Goal: Information Seeking & Learning: Learn about a topic

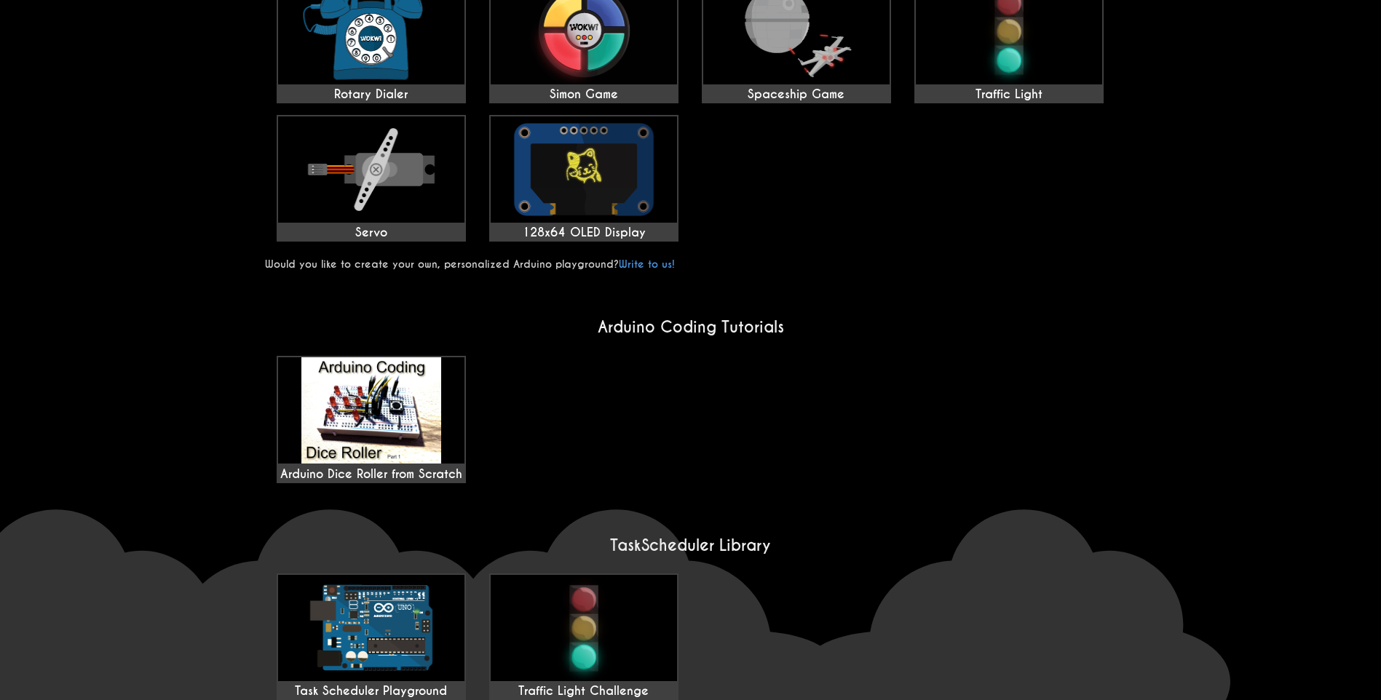
scroll to position [728, 0]
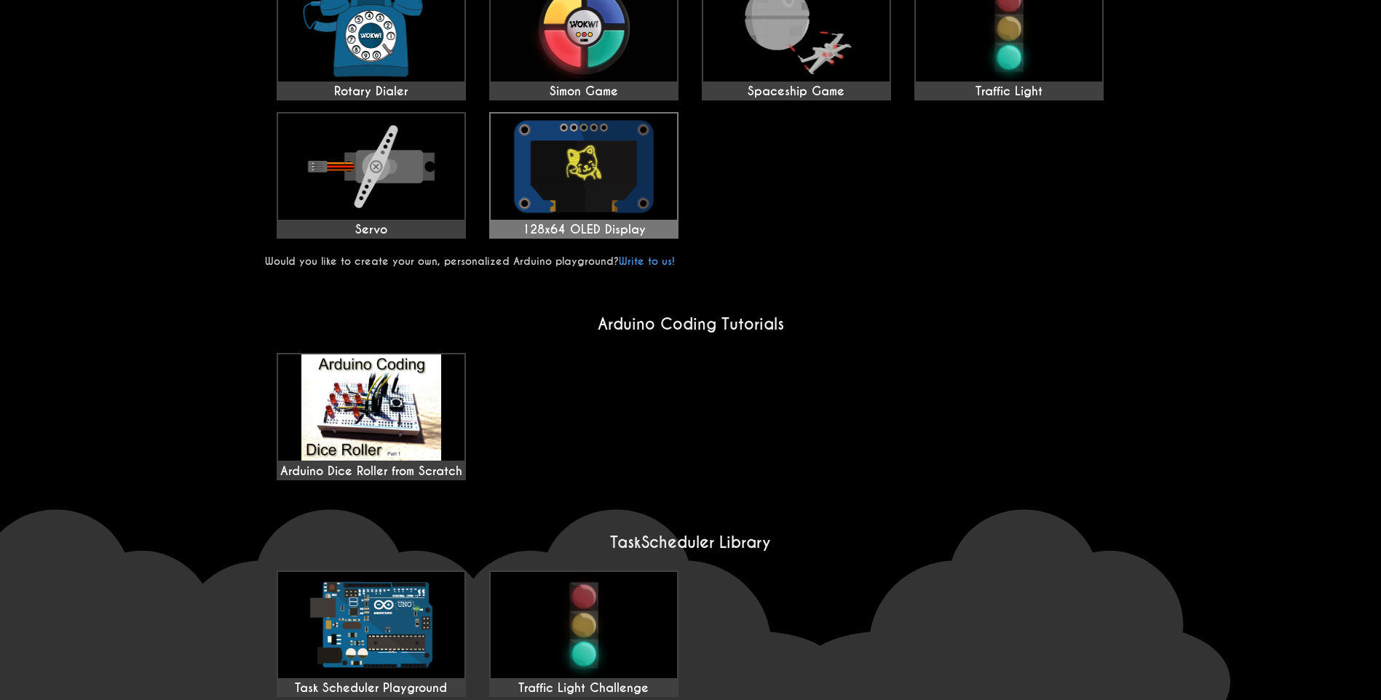
click at [636, 167] on img at bounding box center [584, 167] width 186 height 106
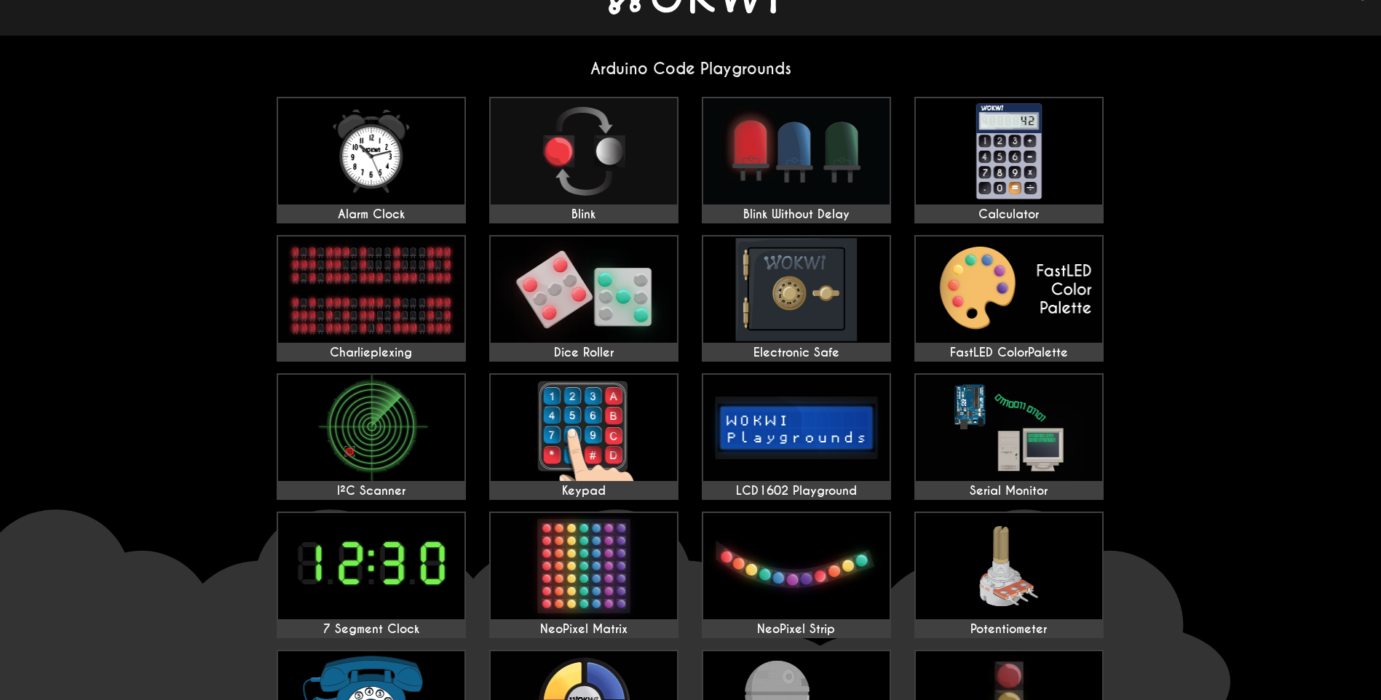
scroll to position [0, 0]
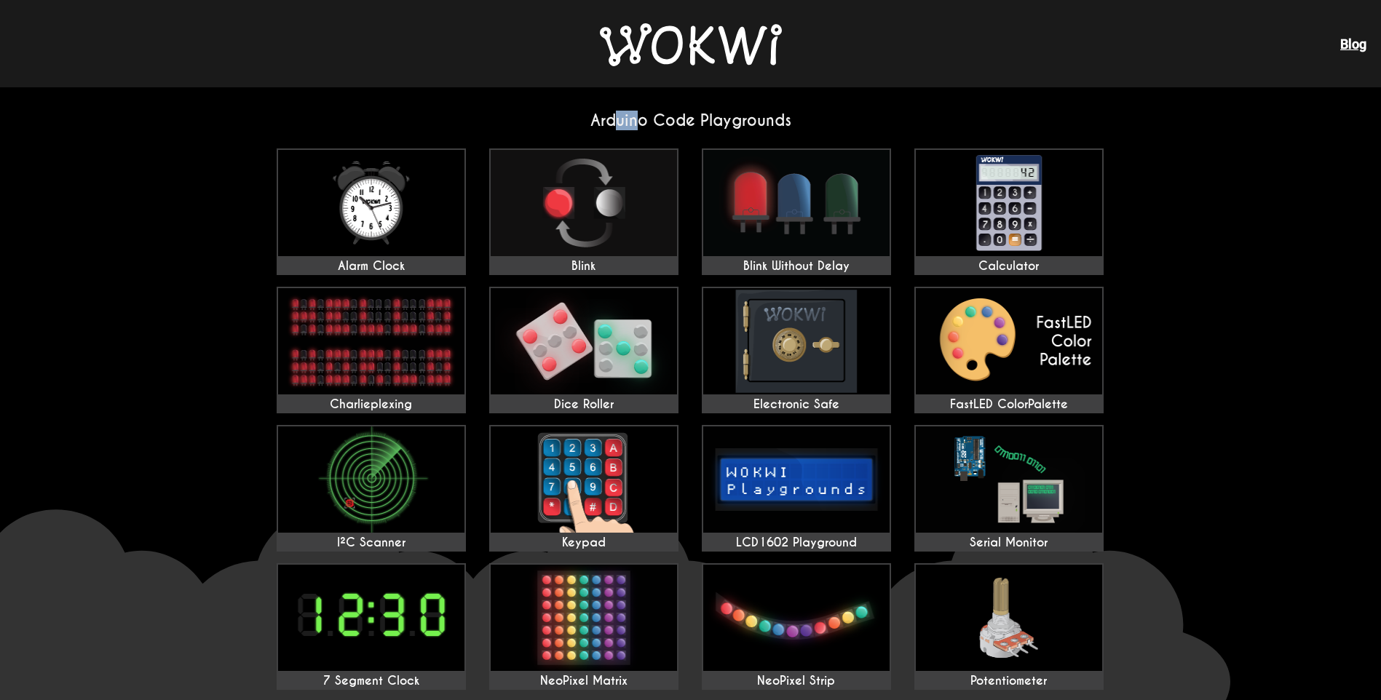
drag, startPoint x: 634, startPoint y: 122, endPoint x: 613, endPoint y: 130, distance: 22.6
click at [613, 130] on h2 "Arduino Code Playgrounds" at bounding box center [691, 121] width 852 height 20
click at [582, 202] on img at bounding box center [584, 203] width 186 height 106
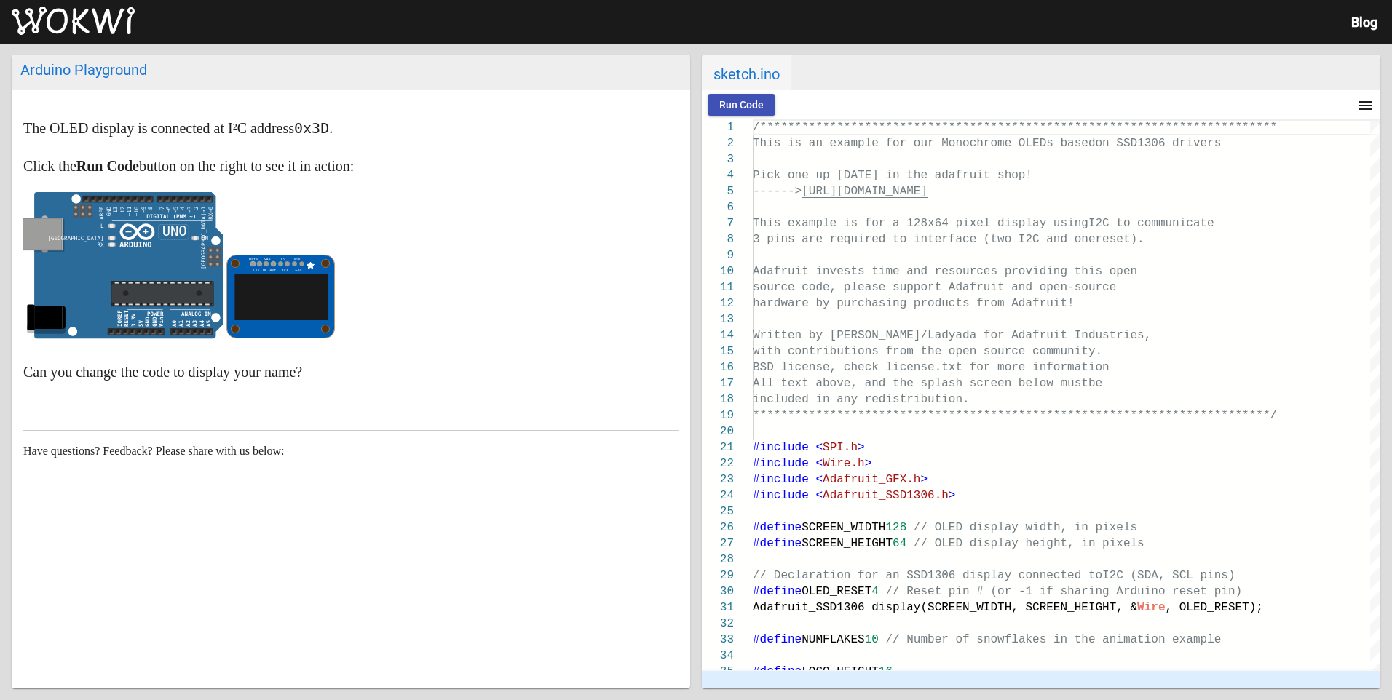
click at [753, 101] on span "Run Code" at bounding box center [741, 105] width 44 height 12
drag, startPoint x: 258, startPoint y: 262, endPoint x: 298, endPoint y: 265, distance: 40.1
click at [306, 265] on g "Data SA0 CS Vin C1k DC Rst 3v3 Gnd" at bounding box center [281, 296] width 108 height 83
click at [298, 265] on rect at bounding box center [281, 296] width 108 height 83
click at [310, 266] on icon at bounding box center [310, 265] width 7 height 7
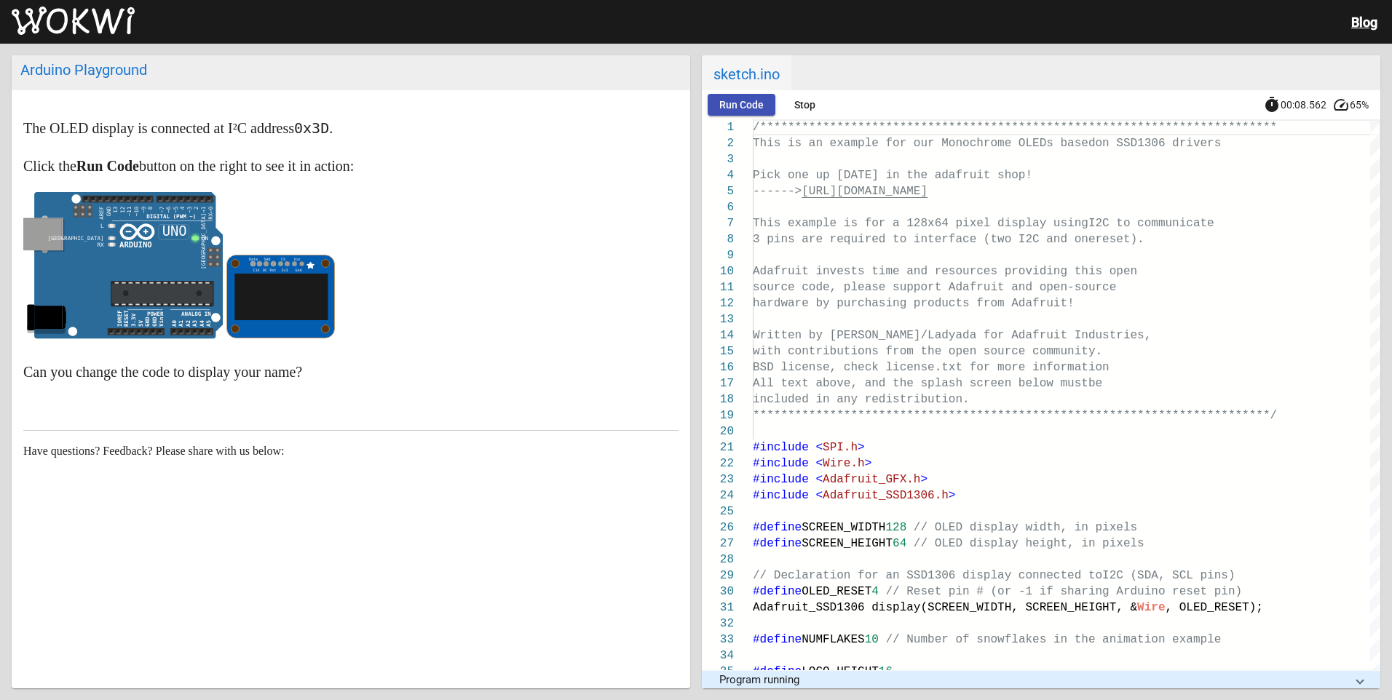
drag, startPoint x: 344, startPoint y: 264, endPoint x: 416, endPoint y: 264, distance: 72.1
click at [416, 264] on p at bounding box center [350, 269] width 655 height 154
click at [396, 258] on p at bounding box center [350, 269] width 655 height 154
click at [389, 261] on p at bounding box center [350, 269] width 655 height 154
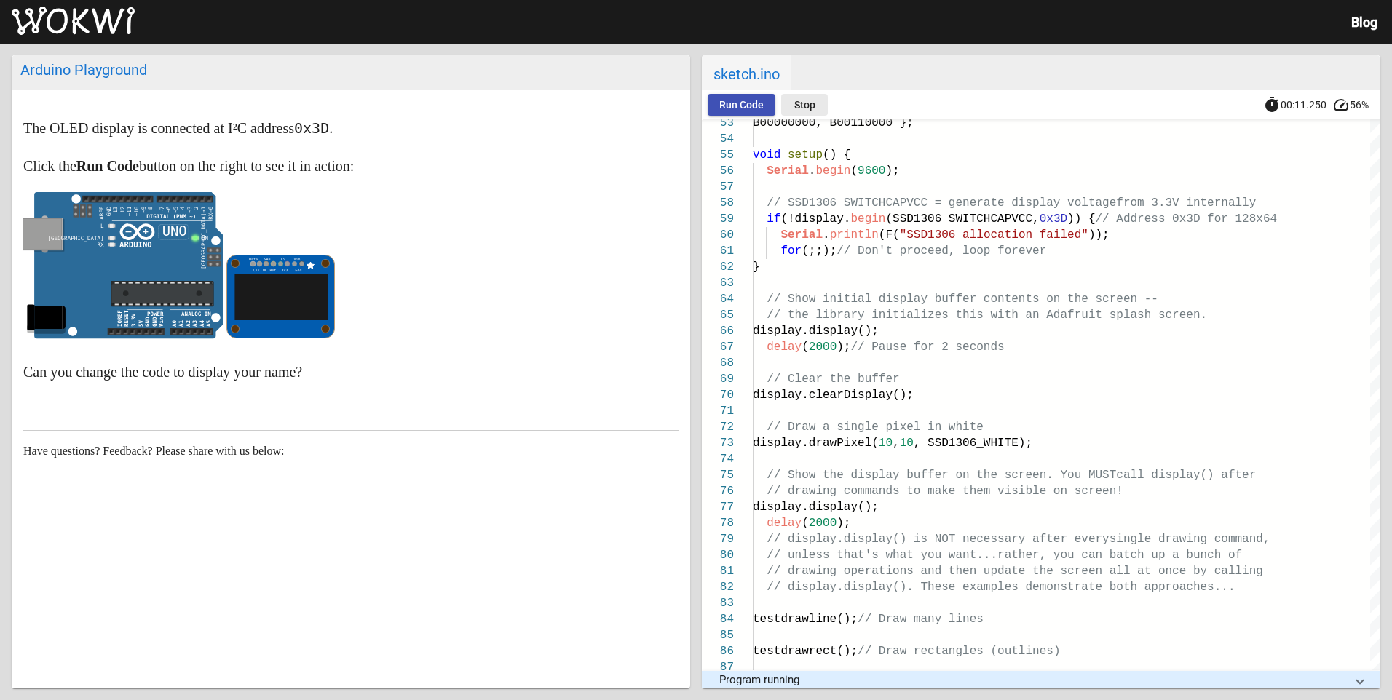
drag, startPoint x: 805, startPoint y: 97, endPoint x: 771, endPoint y: 106, distance: 35.5
click at [805, 98] on button "Stop" at bounding box center [804, 105] width 47 height 22
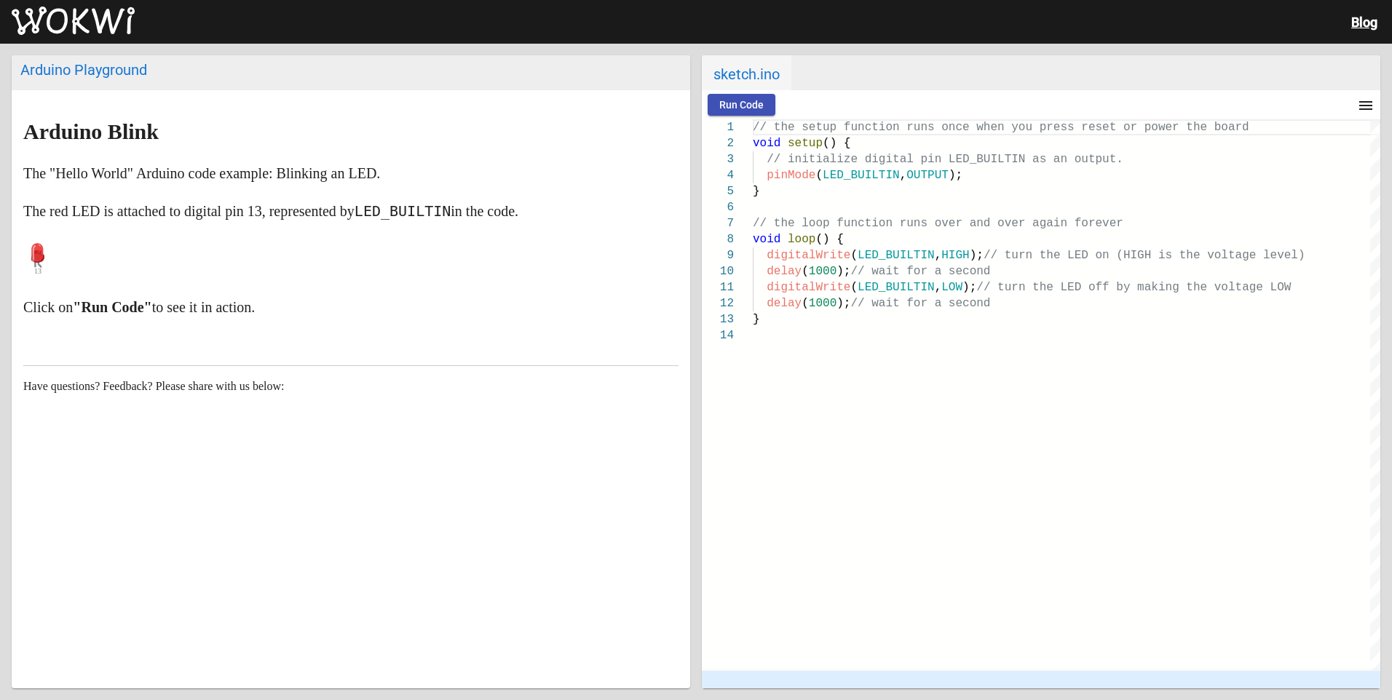
click at [88, 22] on img at bounding box center [73, 21] width 123 height 29
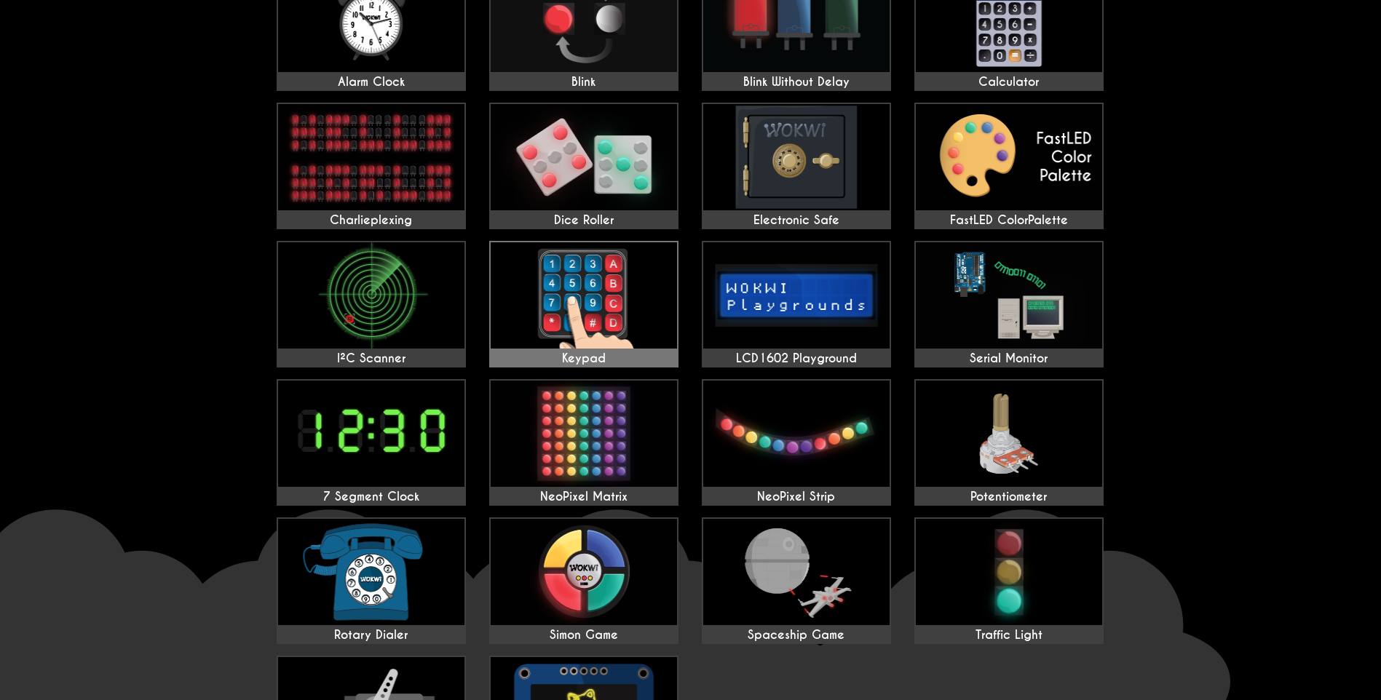
scroll to position [146, 0]
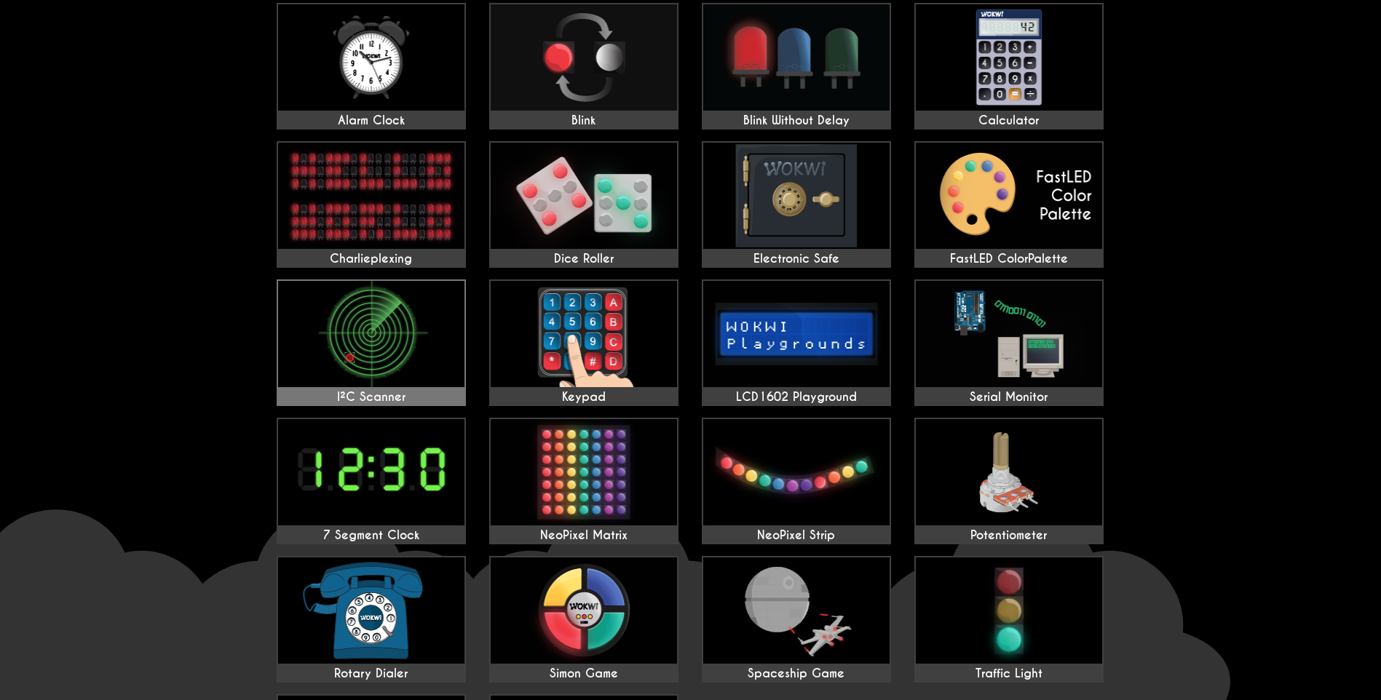
click at [341, 354] on img at bounding box center [371, 334] width 186 height 106
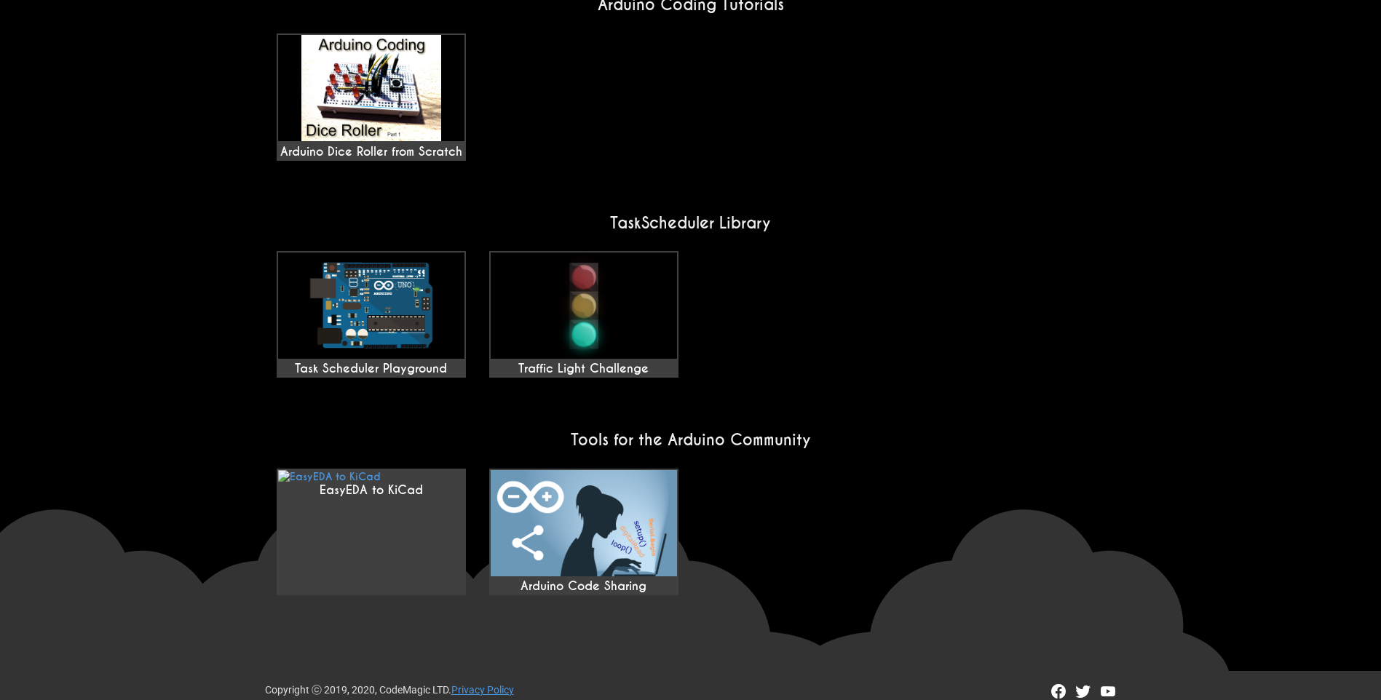
scroll to position [1061, 0]
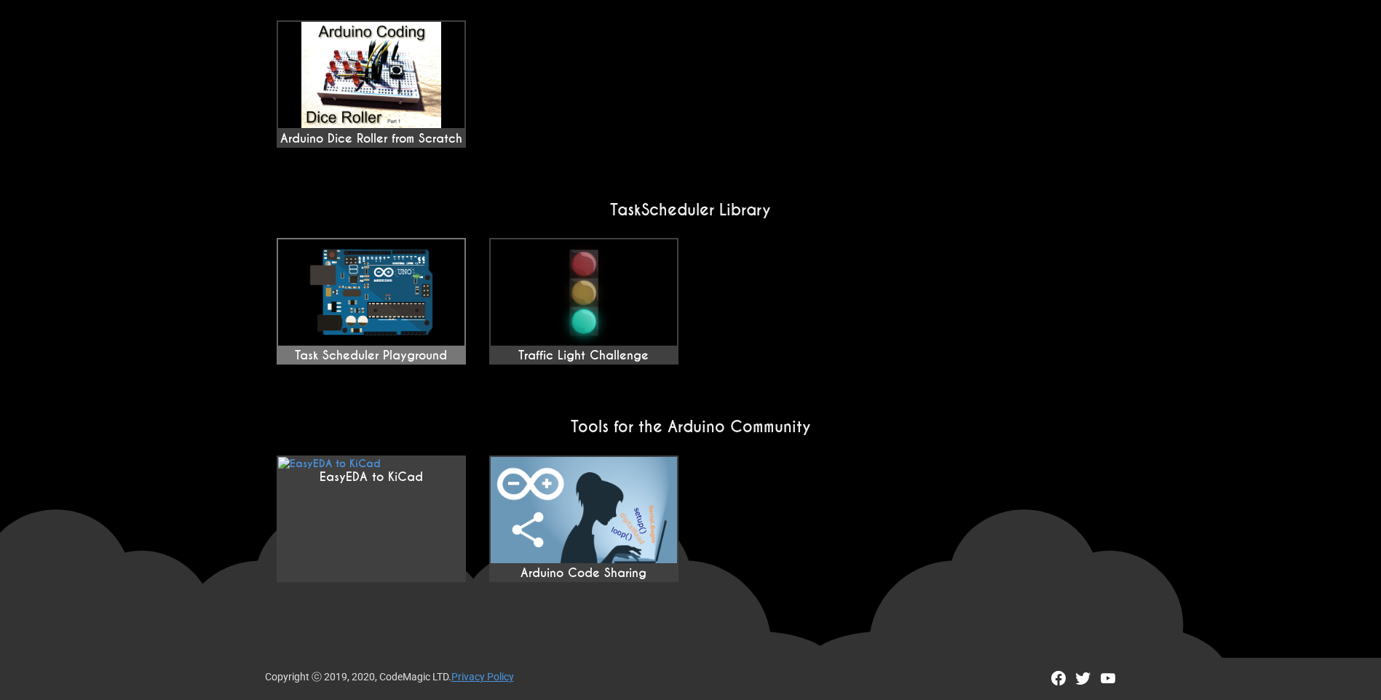
click at [392, 322] on img at bounding box center [371, 293] width 186 height 106
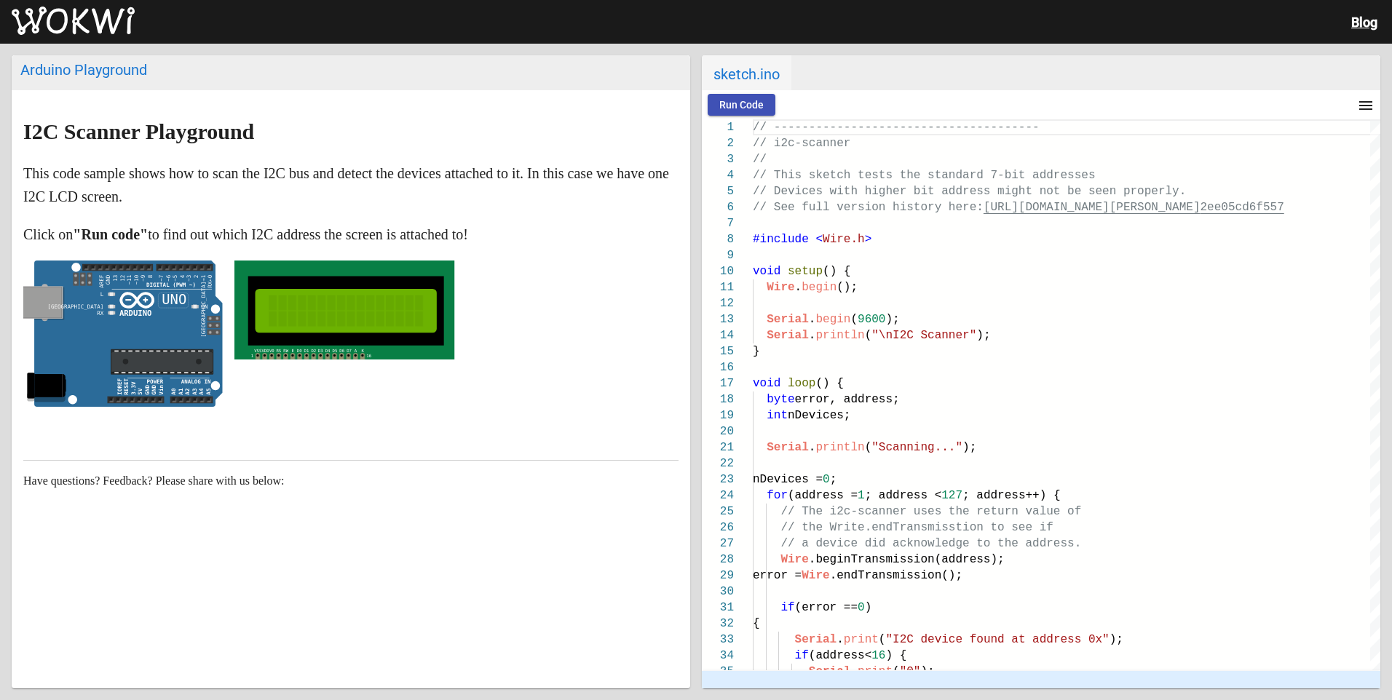
click at [373, 312] on rect at bounding box center [346, 310] width 154 height 31
drag, startPoint x: 373, startPoint y: 312, endPoint x: 325, endPoint y: 362, distance: 69.5
click at [371, 317] on rect at bounding box center [346, 310] width 154 height 31
drag, startPoint x: 223, startPoint y: 384, endPoint x: 257, endPoint y: 363, distance: 40.0
click at [223, 384] on span at bounding box center [229, 338] width 12 height 154
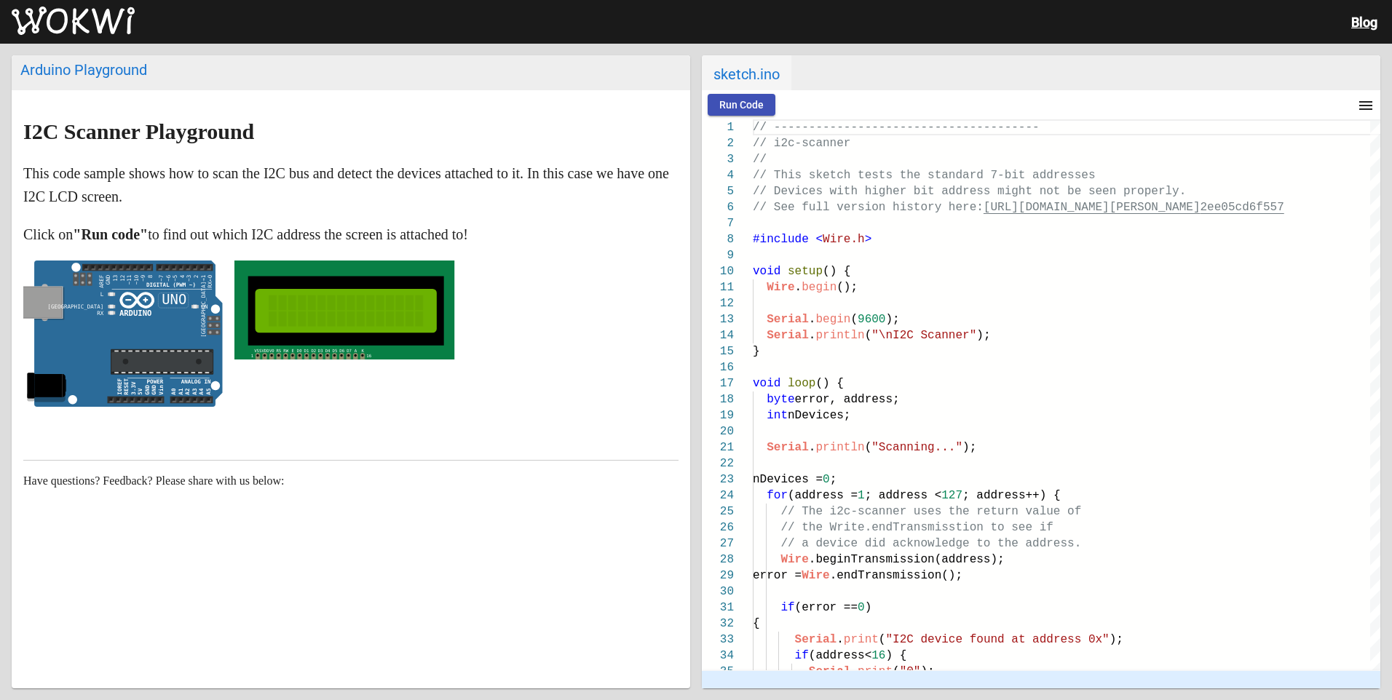
click at [761, 93] on div "Run Code menu timer 00:00.000 speed" at bounding box center [1041, 104] width 678 height 29
click at [760, 99] on span "Run Code" at bounding box center [741, 105] width 44 height 12
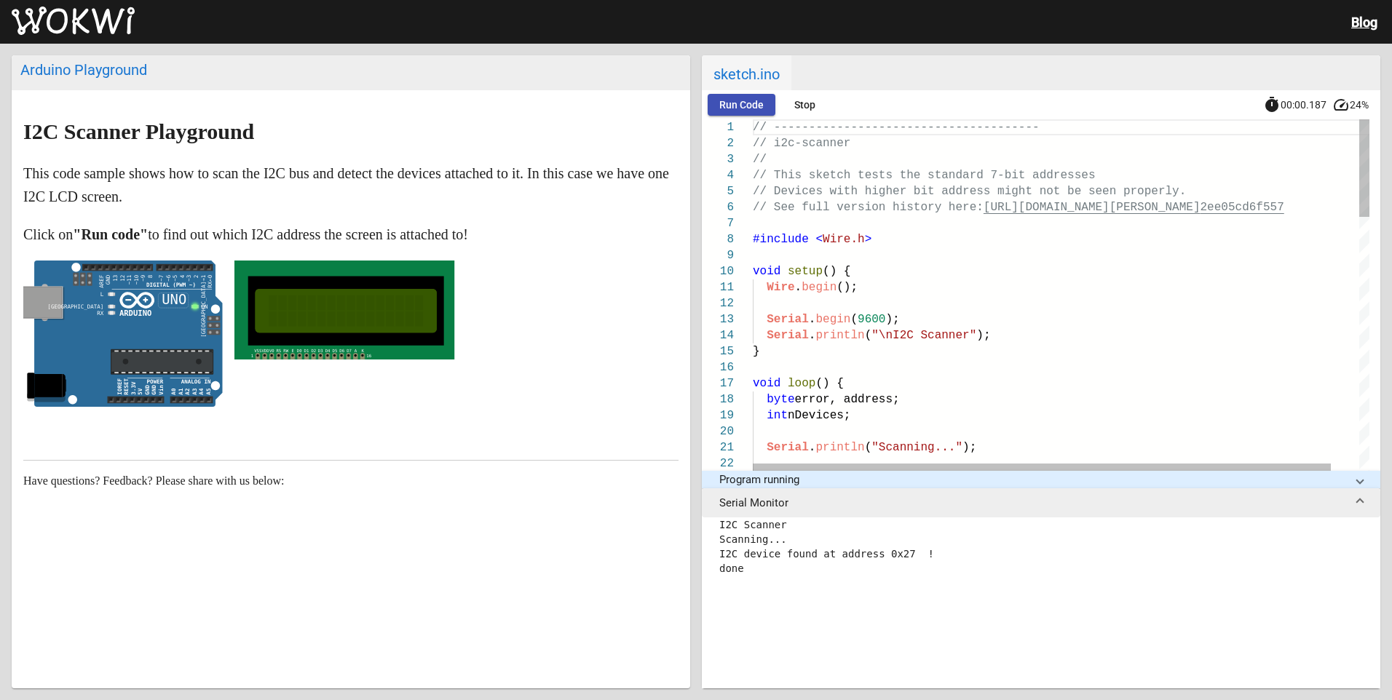
drag, startPoint x: 392, startPoint y: 339, endPoint x: 464, endPoint y: 362, distance: 76.2
click at [464, 362] on div at bounding box center [350, 338] width 655 height 154
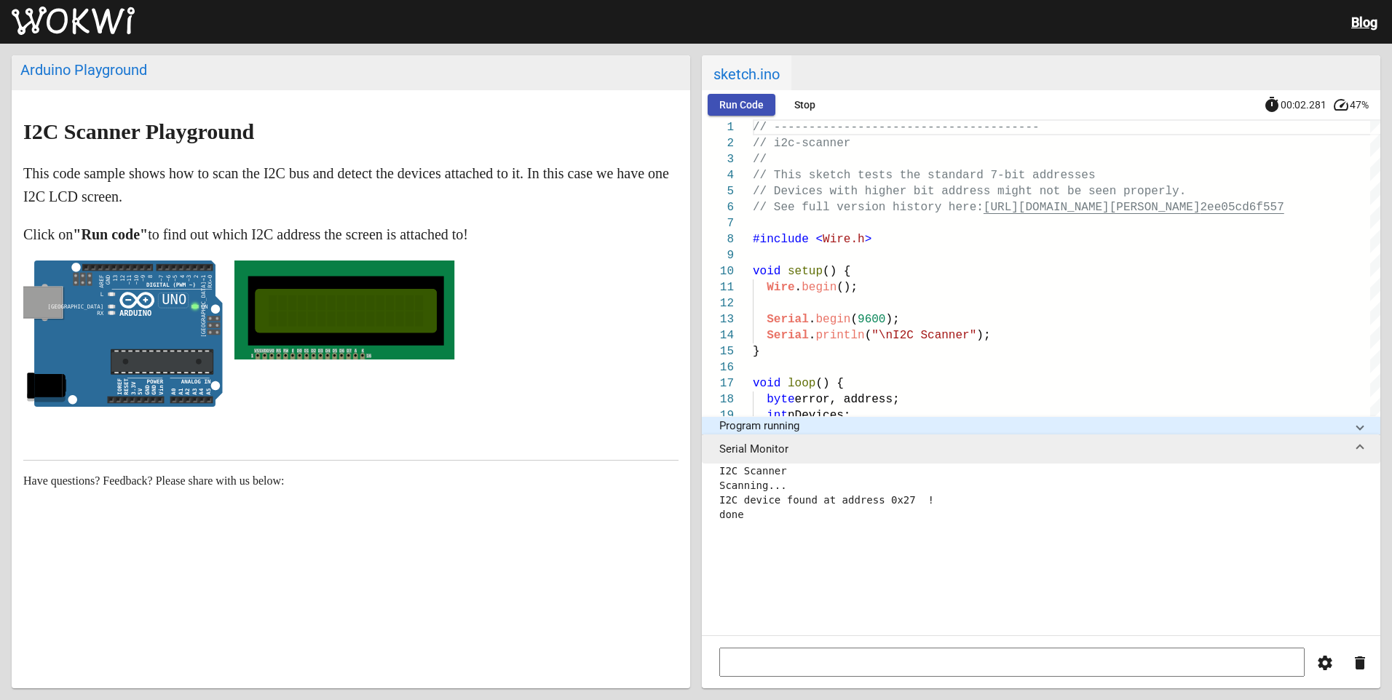
click at [860, 657] on input at bounding box center [1011, 662] width 585 height 29
type input "?\"
type input "?"
click at [1366, 430] on mat-expansion-panel-header "Program running" at bounding box center [1041, 425] width 678 height 17
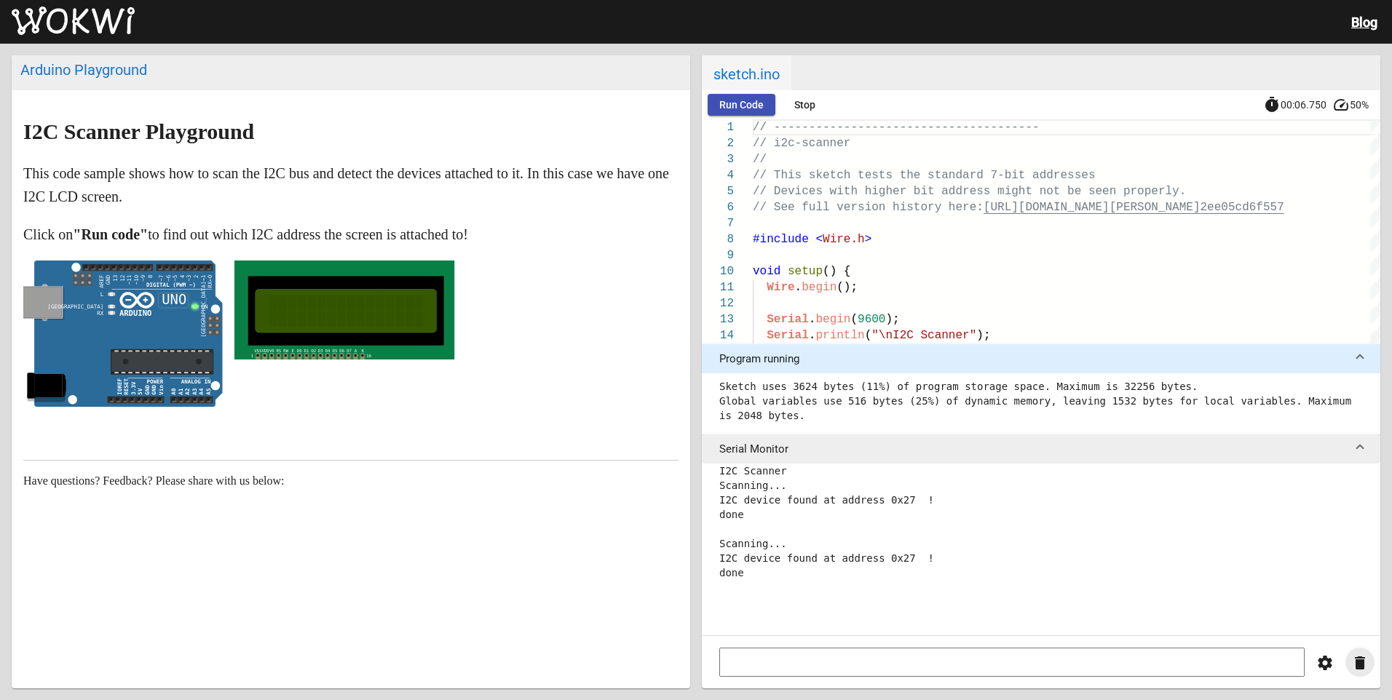
drag, startPoint x: 1363, startPoint y: 667, endPoint x: 1351, endPoint y: 657, distance: 15.6
click at [1360, 666] on mat-icon "delete" at bounding box center [1359, 662] width 17 height 17
click at [790, 106] on button "Stop" at bounding box center [804, 105] width 47 height 22
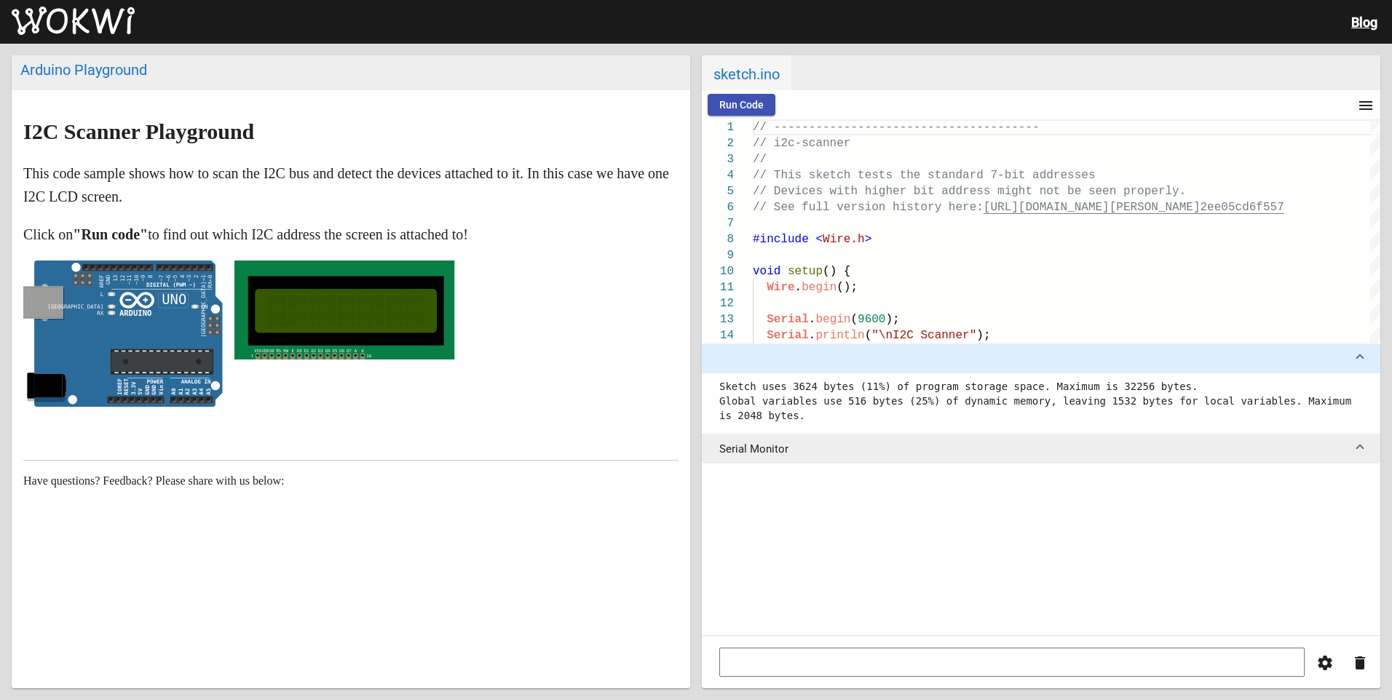
drag, startPoint x: 340, startPoint y: 313, endPoint x: 336, endPoint y: 325, distance: 12.2
click at [336, 324] on rect at bounding box center [346, 310] width 154 height 31
click at [336, 325] on rect at bounding box center [346, 310] width 154 height 31
click at [335, 326] on rect at bounding box center [346, 310] width 154 height 31
